Goal: Task Accomplishment & Management: Use online tool/utility

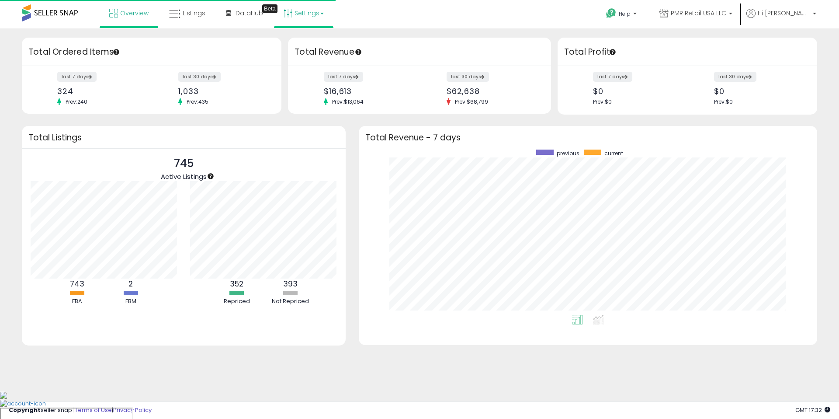
scroll to position [165, 441]
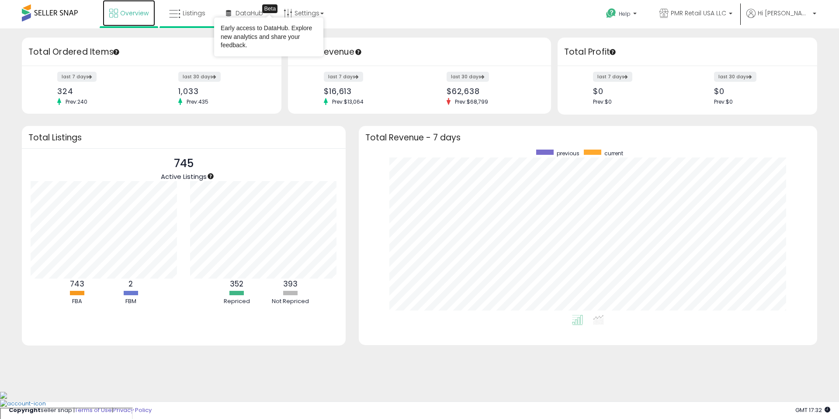
drag, startPoint x: 152, startPoint y: 15, endPoint x: 159, endPoint y: 17, distance: 7.2
click at [152, 15] on link "Overview" at bounding box center [129, 13] width 52 height 26
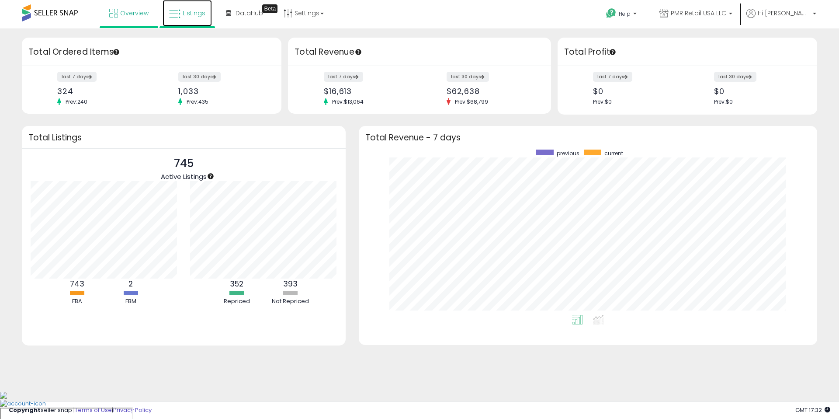
click at [186, 14] on span "Listings" at bounding box center [194, 13] width 23 height 9
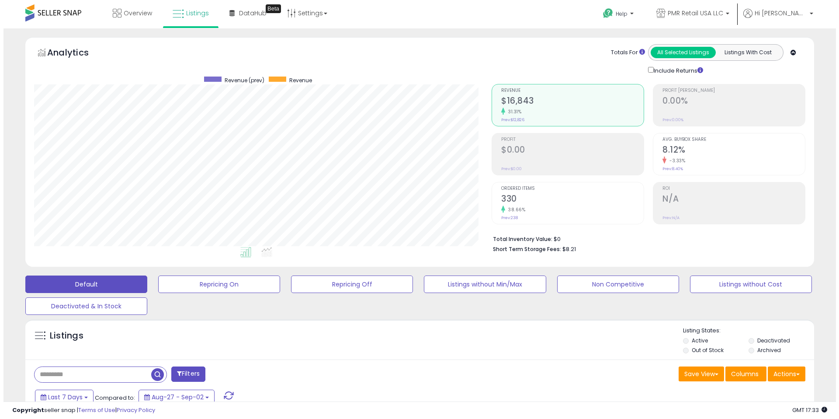
scroll to position [179, 458]
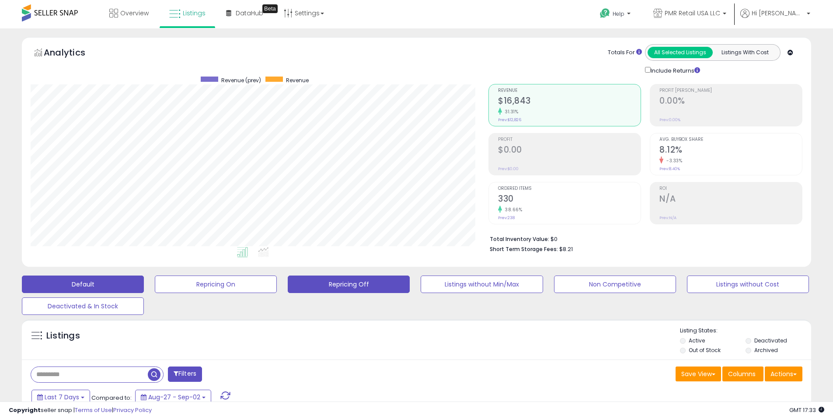
click at [366, 289] on button "Repricing Off" at bounding box center [349, 283] width 122 height 17
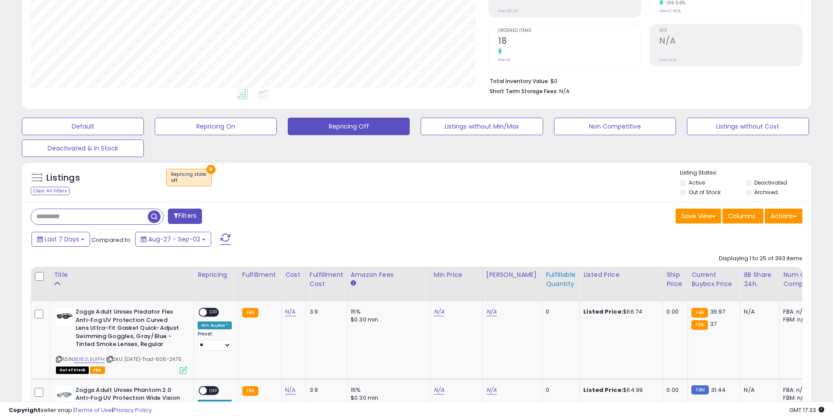
click at [553, 286] on div "Fulfillable Quantity" at bounding box center [560, 279] width 30 height 18
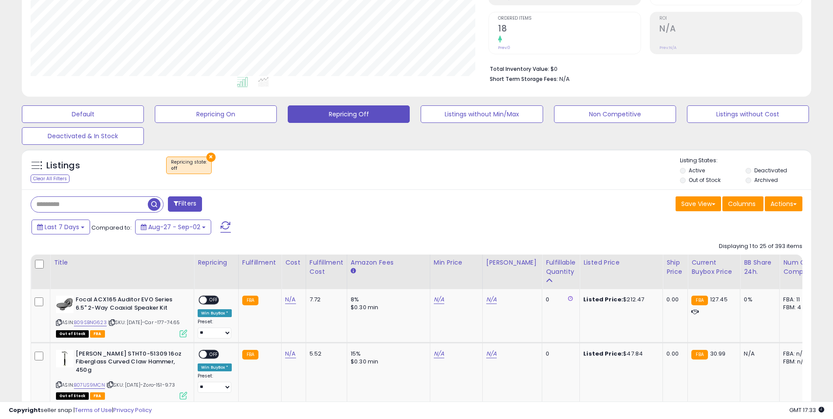
scroll to position [177, 0]
